Goal: Information Seeking & Learning: Learn about a topic

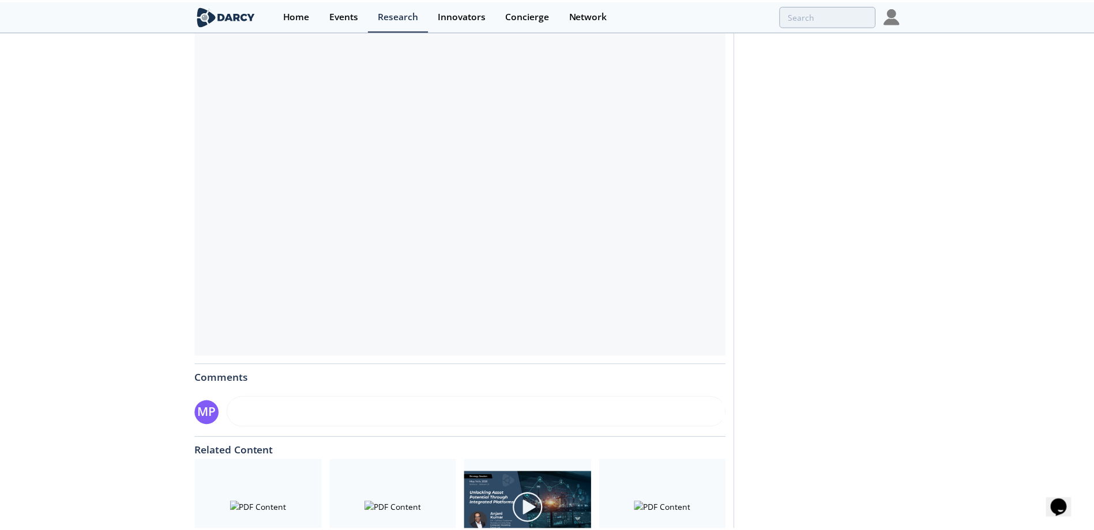
scroll to position [42, 0]
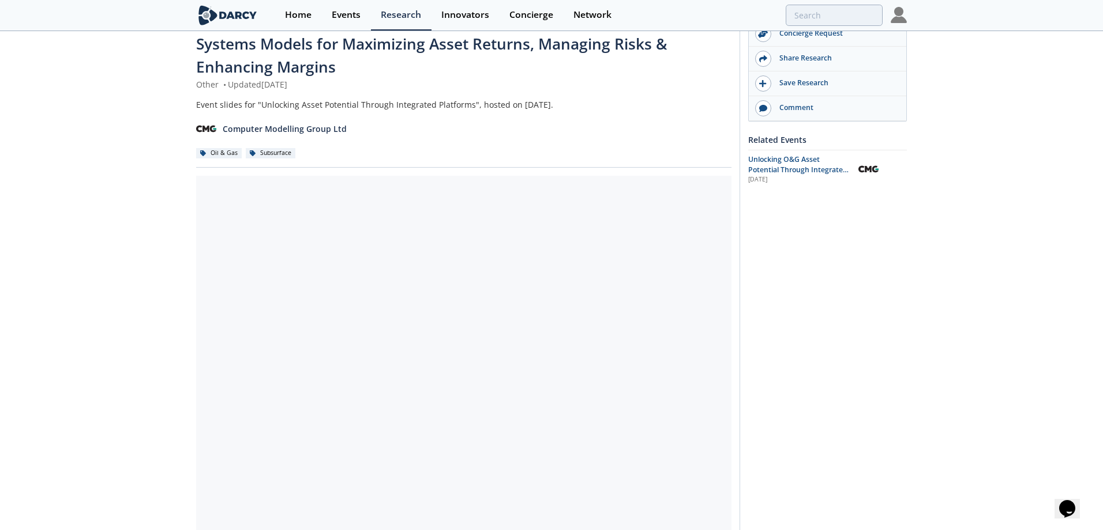
click at [600, 337] on div at bounding box center [463, 383] width 535 height 415
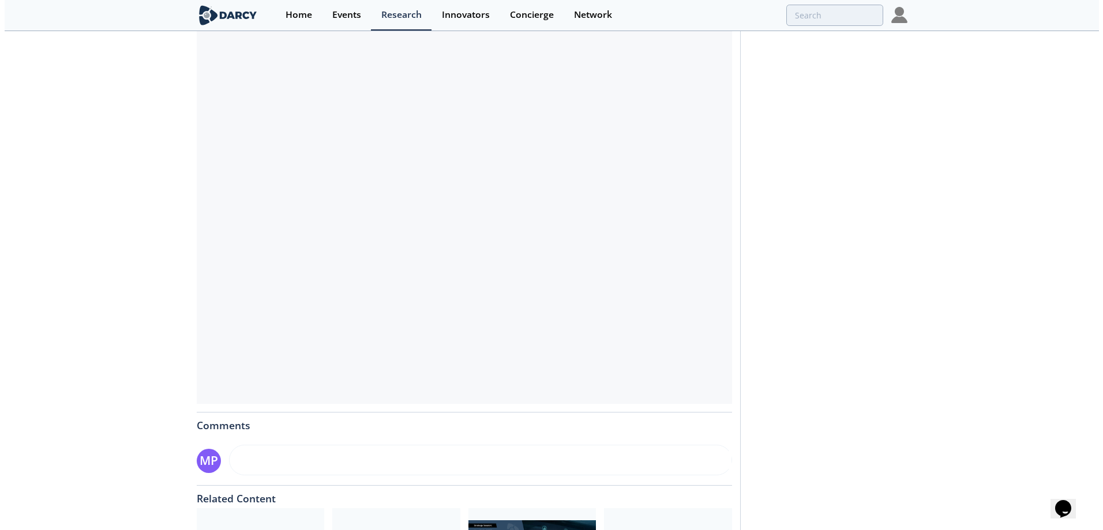
scroll to position [288, 0]
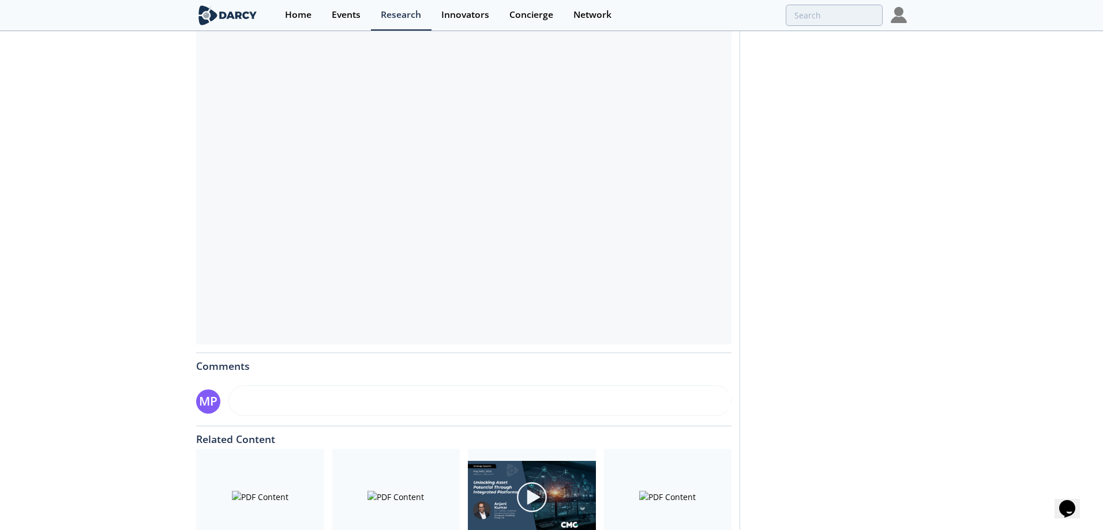
click at [573, 266] on div at bounding box center [463, 137] width 535 height 415
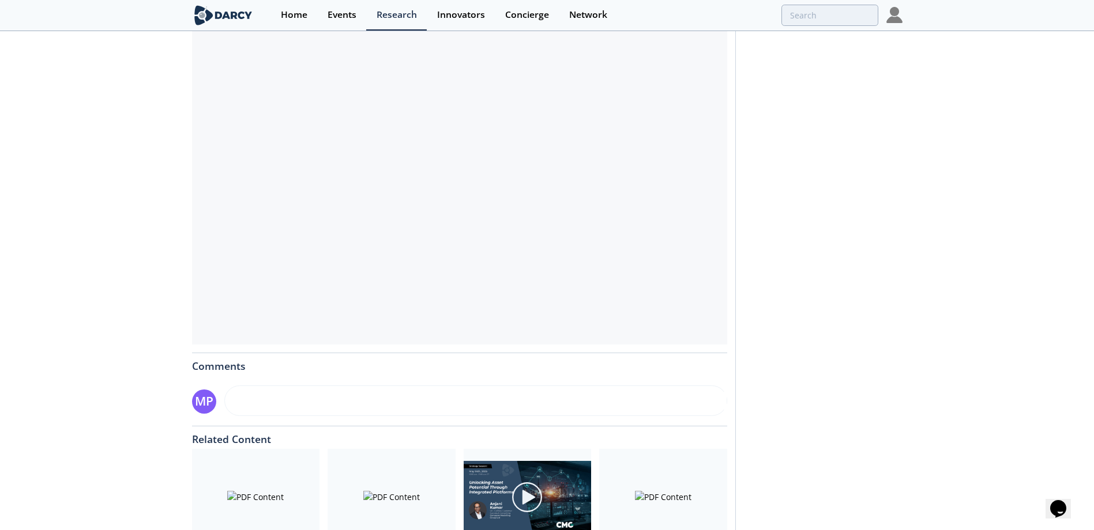
click at [416, 486] on div at bounding box center [392, 497] width 128 height 97
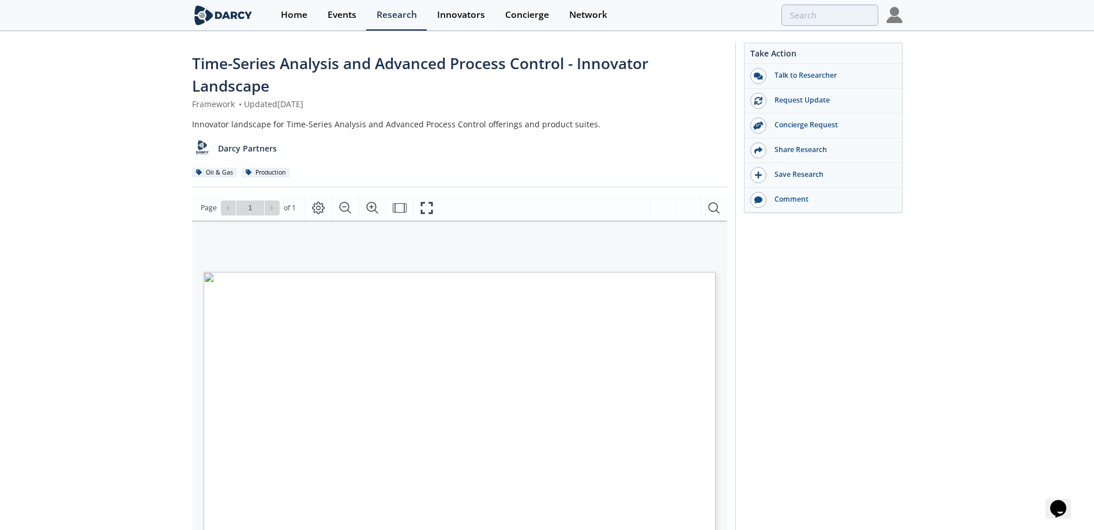
click at [806, 272] on div "Take Action Talk to Researcher Request Update Concierge Request Share Research" at bounding box center [818, 448] width 167 height 810
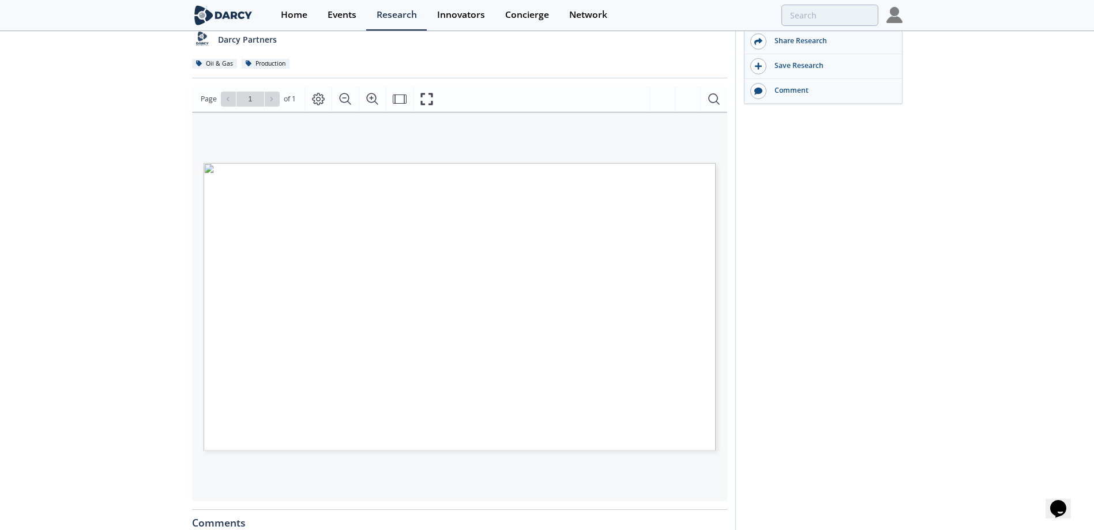
scroll to position [231, 0]
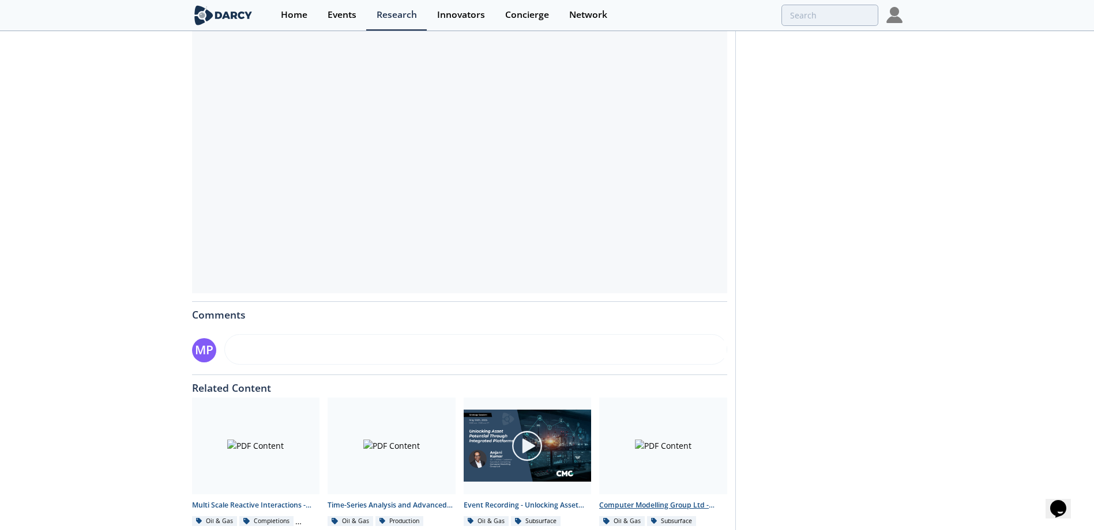
scroll to position [388, 0]
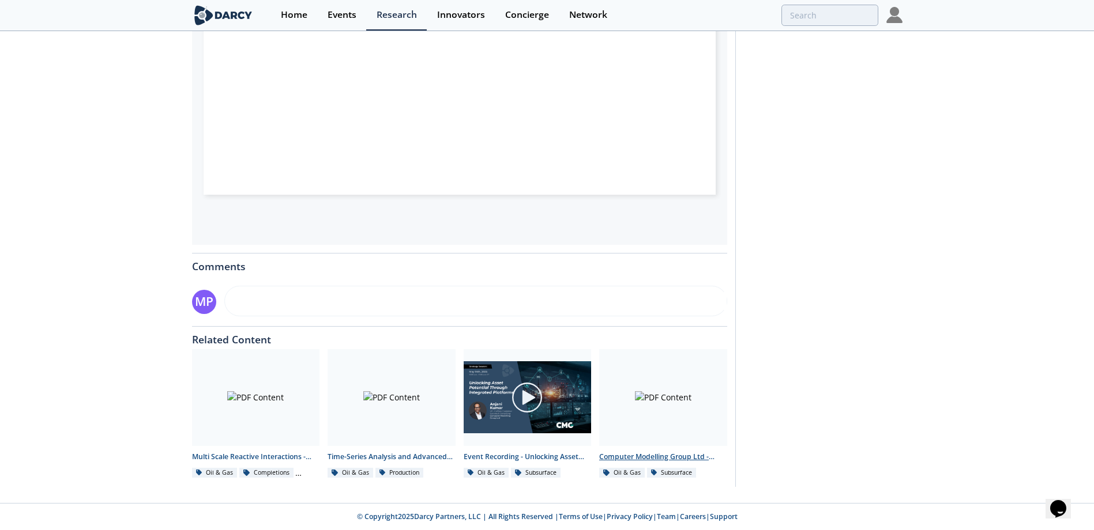
click at [649, 369] on div at bounding box center [663, 397] width 128 height 97
click at [649, 456] on div "Computer Modelling Group Ltd - Leveraging Integrated Production Systems Models …" at bounding box center [663, 457] width 128 height 10
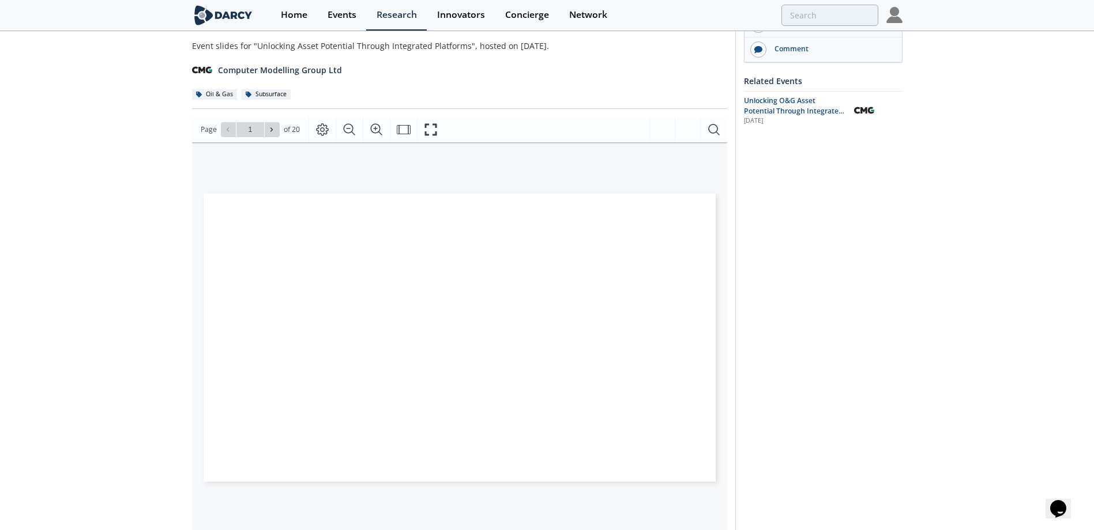
scroll to position [100, 0]
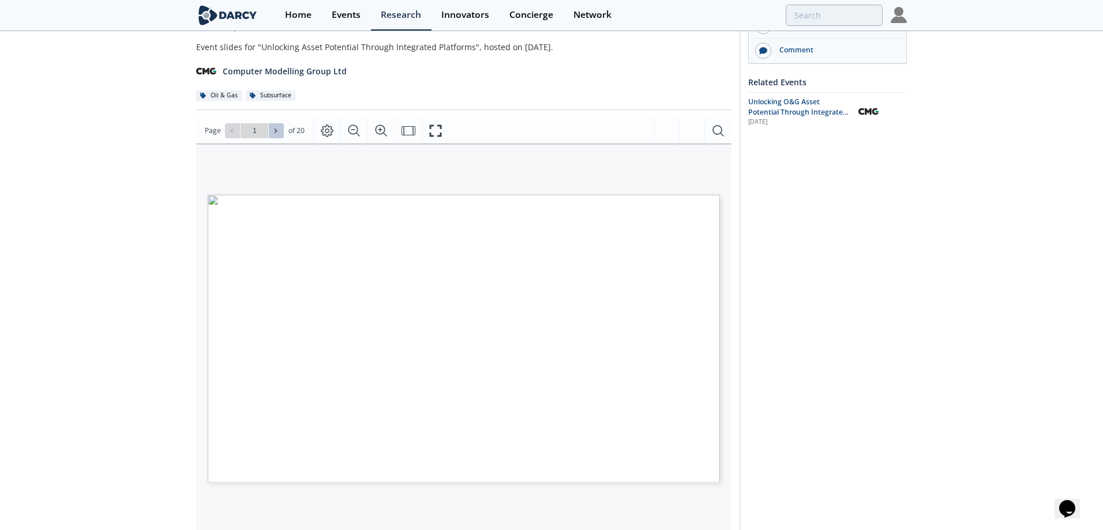
click at [279, 134] on span at bounding box center [276, 131] width 8 height 8
type input "3"
type input "4"
type input "5"
type input "6"
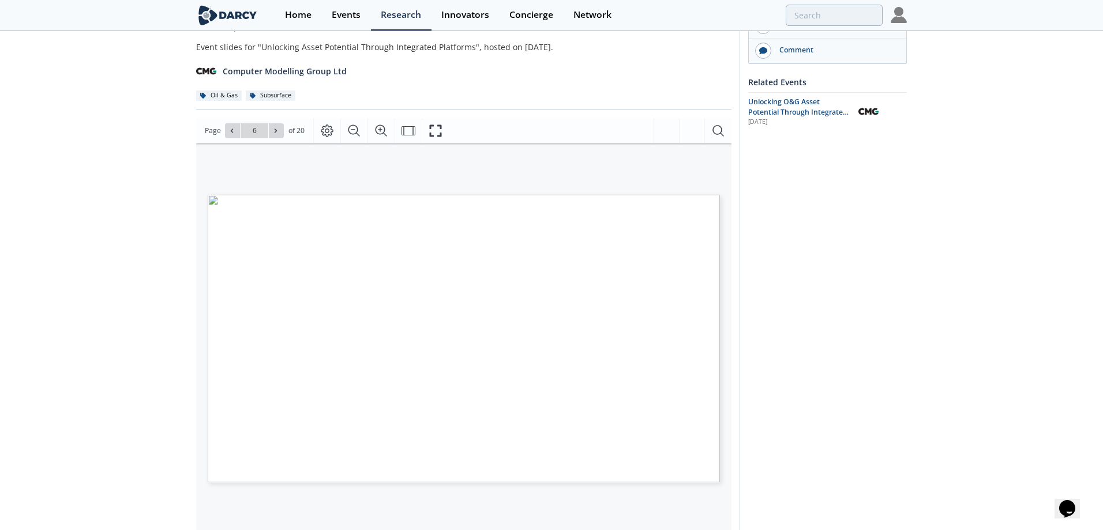
type input "7"
